Goal: Information Seeking & Learning: Learn about a topic

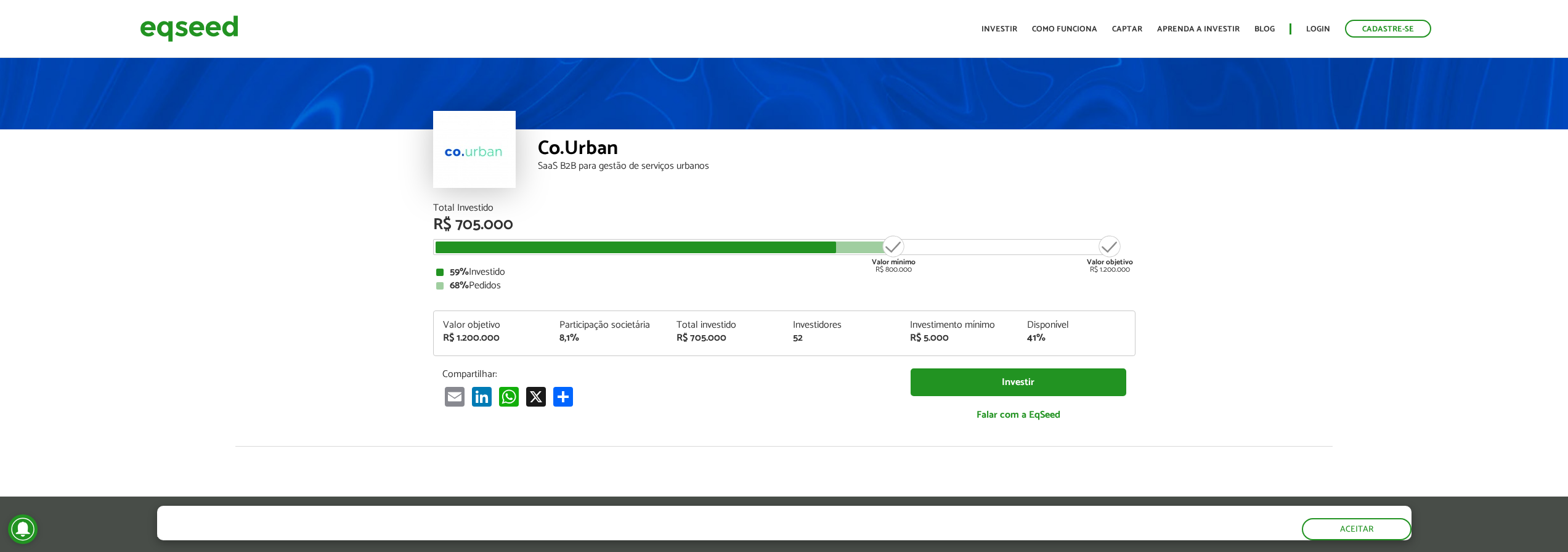
drag, startPoint x: 1082, startPoint y: 263, endPoint x: 1075, endPoint y: 263, distance: 7.0
click at [1075, 263] on div "Total Investido R$ 705.000 Valor mínimo R$ 800.000 Valor objetivo R$ 1.200.000 …" at bounding box center [784, 247] width 702 height 87
click at [1075, 264] on div "Total Investido R$ 705.000 Valor mínimo R$ 800.000 Valor objetivo R$ 1.200.000 …" at bounding box center [784, 247] width 702 height 87
drag, startPoint x: 1075, startPoint y: 264, endPoint x: 1055, endPoint y: 266, distance: 20.1
click at [1055, 266] on div "Total Investido R$ 705.000 Valor mínimo R$ 800.000 Valor objetivo R$ 1.200.000 …" at bounding box center [784, 247] width 702 height 87
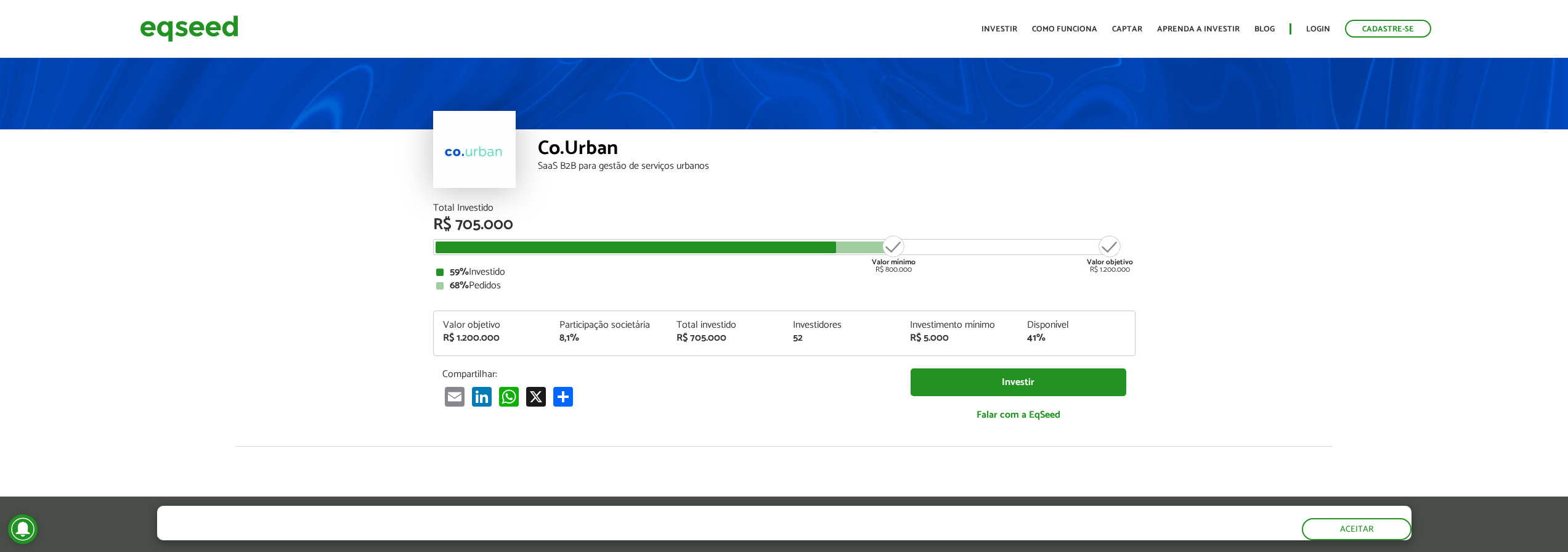
click at [961, 269] on div "59% Investido" at bounding box center [784, 273] width 696 height 10
drag, startPoint x: 457, startPoint y: 342, endPoint x: 498, endPoint y: 342, distance: 41.0
click at [496, 342] on div "R$ 1.200.000" at bounding box center [492, 338] width 98 height 10
click at [618, 343] on div "8,1%" at bounding box center [608, 338] width 98 height 10
click at [564, 327] on div "Participação societária 8,1%" at bounding box center [608, 332] width 117 height 23
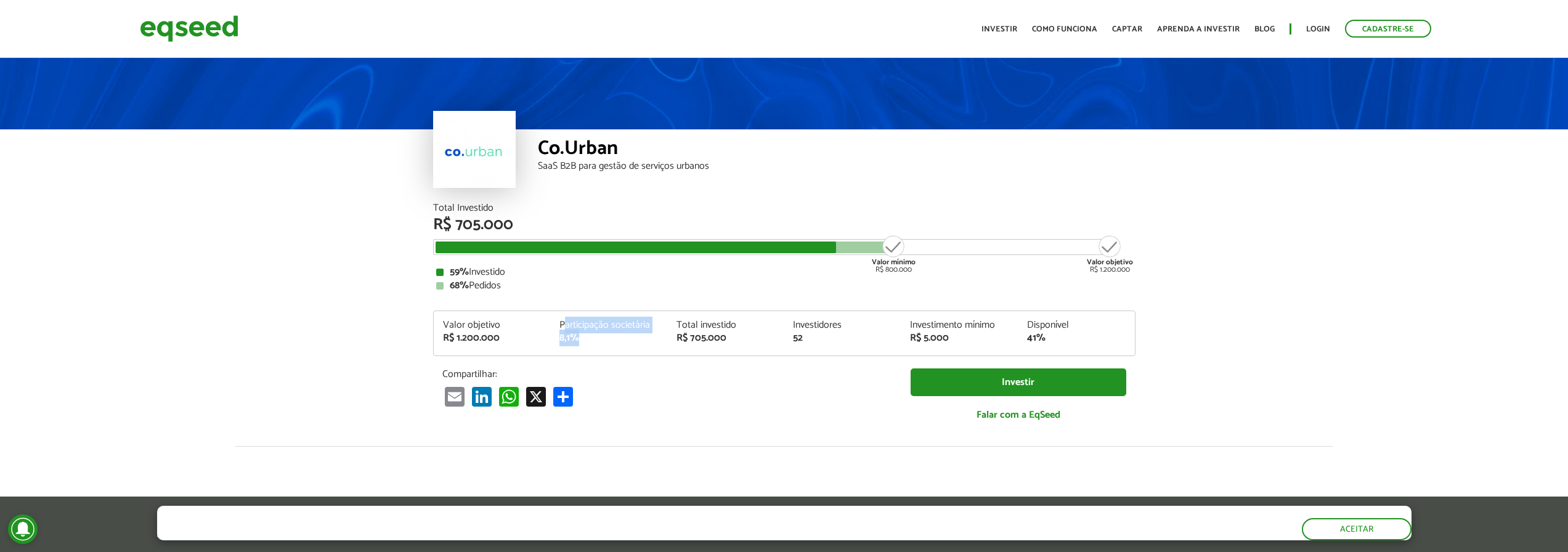
click at [564, 327] on div "Participação societária" at bounding box center [608, 326] width 98 height 10
drag, startPoint x: 694, startPoint y: 337, endPoint x: 757, endPoint y: 340, distance: 63.1
click at [757, 340] on div "R$ 705.000" at bounding box center [725, 338] width 98 height 10
click at [805, 336] on div "52" at bounding box center [841, 338] width 98 height 10
click at [805, 335] on div "52" at bounding box center [841, 338] width 98 height 10
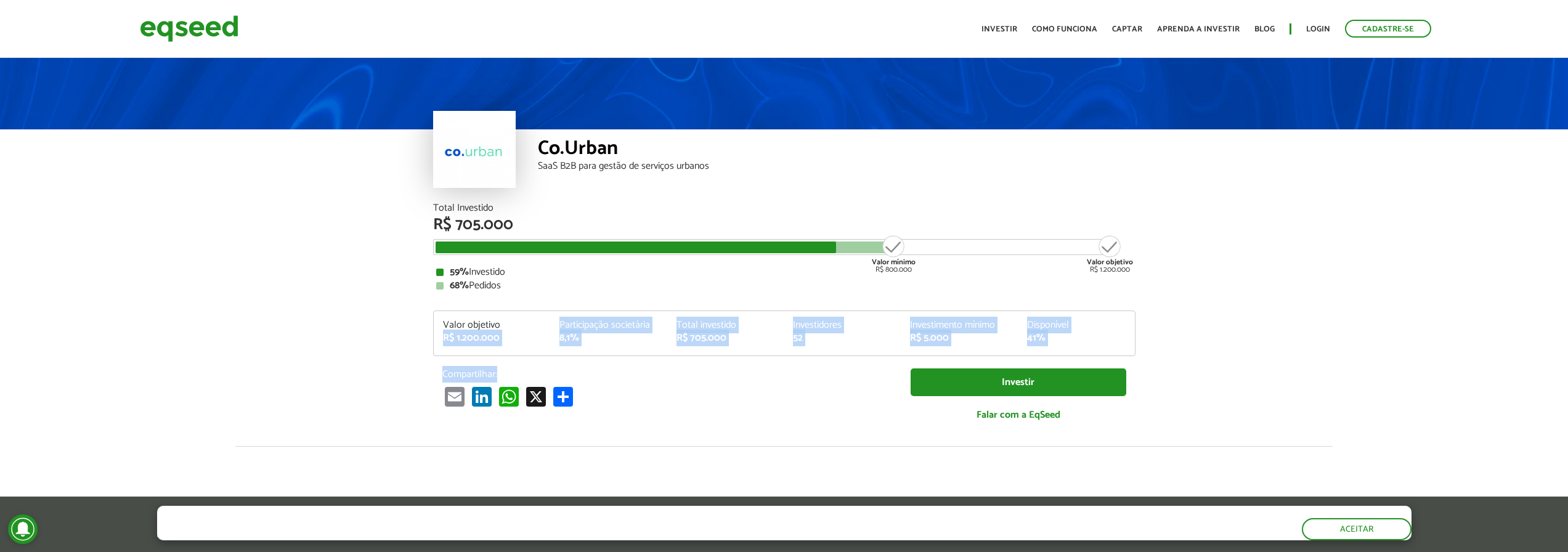
drag, startPoint x: 462, startPoint y: 345, endPoint x: 578, endPoint y: 365, distance: 117.7
click at [578, 365] on div "Total Investido R$ 705.000 Valor mínimo R$ 800.000 Valor objetivo R$ 1.200.000 …" at bounding box center [784, 319] width 702 height 231
click at [578, 343] on div "8,1%" at bounding box center [608, 338] width 98 height 10
drag, startPoint x: 524, startPoint y: 345, endPoint x: 454, endPoint y: 337, distance: 70.5
click at [454, 337] on div "Valor objetivo R$ 1.200.000 Participação societária 8,1% Total investido R$ 705…" at bounding box center [784, 338] width 701 height 35
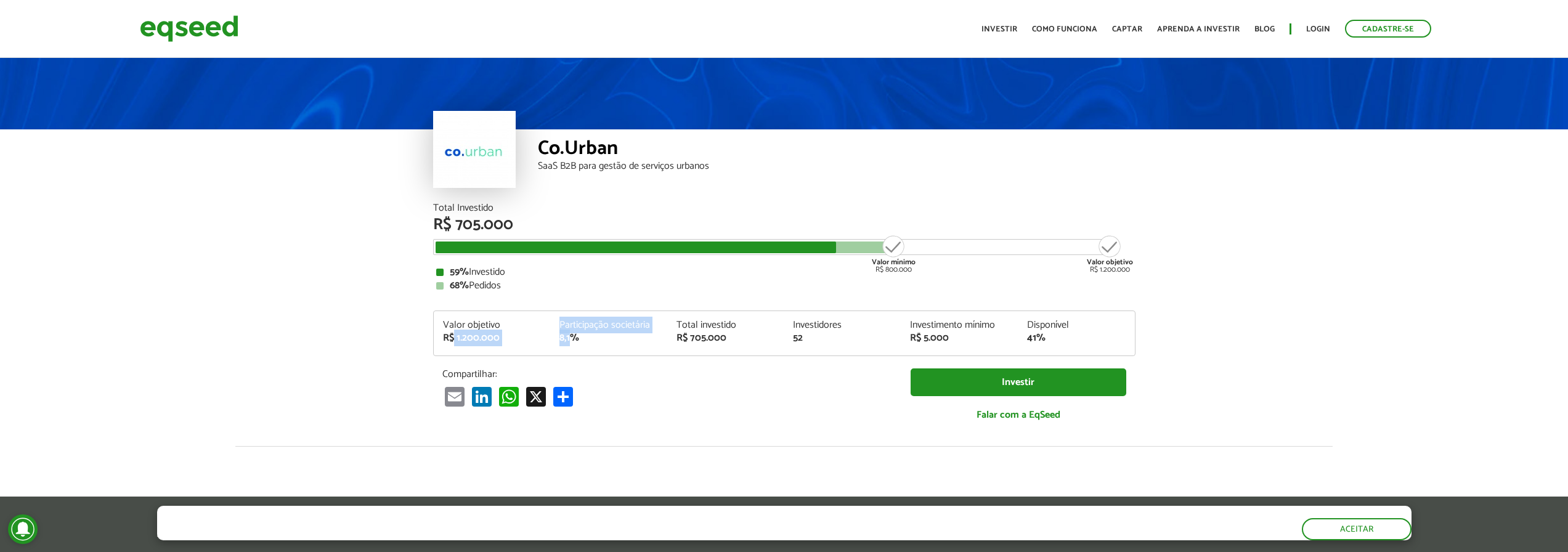
click at [454, 337] on div "R$ 1.200.000" at bounding box center [492, 338] width 98 height 10
